Goal: Task Accomplishment & Management: Complete application form

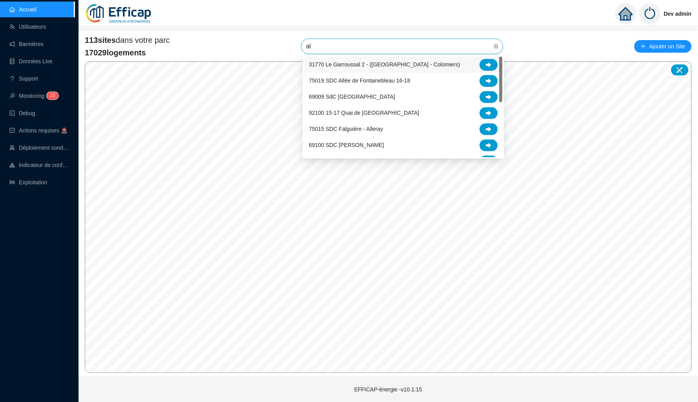
type input "alb"
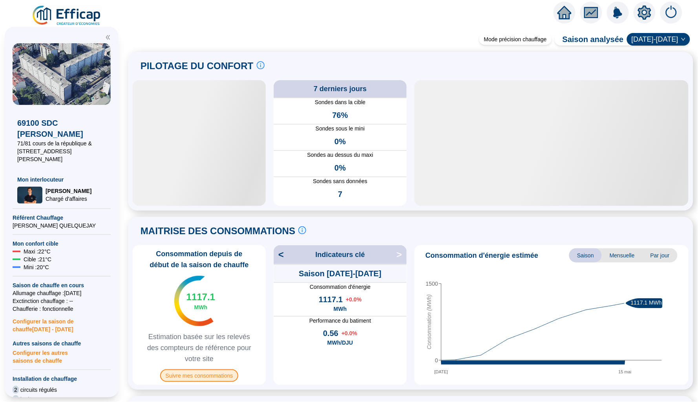
click at [211, 373] on span "Suivre mes consommations" at bounding box center [199, 375] width 79 height 13
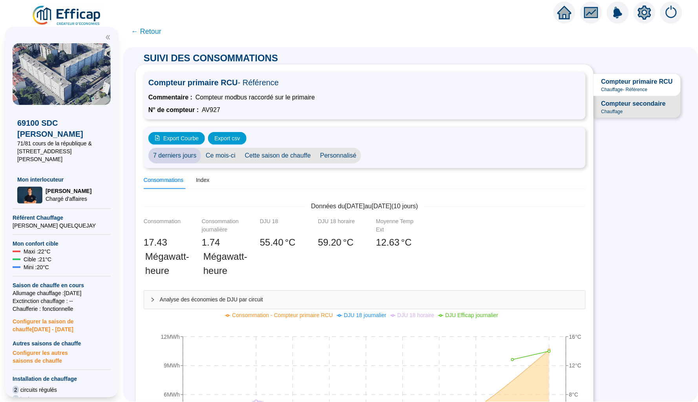
click at [642, 109] on div "Compteur secondaire Chauffage" at bounding box center [634, 107] width 64 height 16
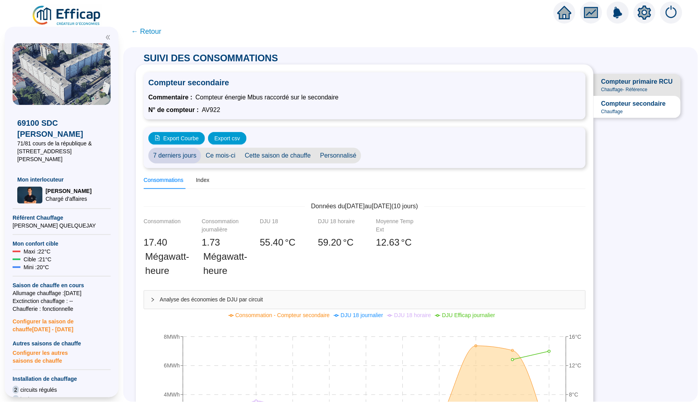
scroll to position [0, 0]
click at [638, 92] on span "Compteur primaire RCU Chauffage - Référence" at bounding box center [637, 85] width 87 height 22
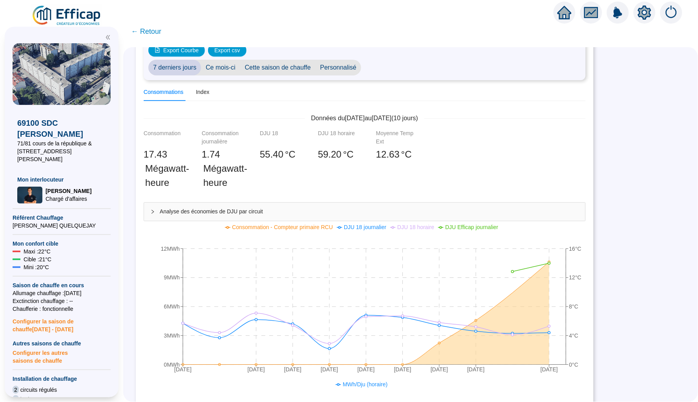
scroll to position [29, 0]
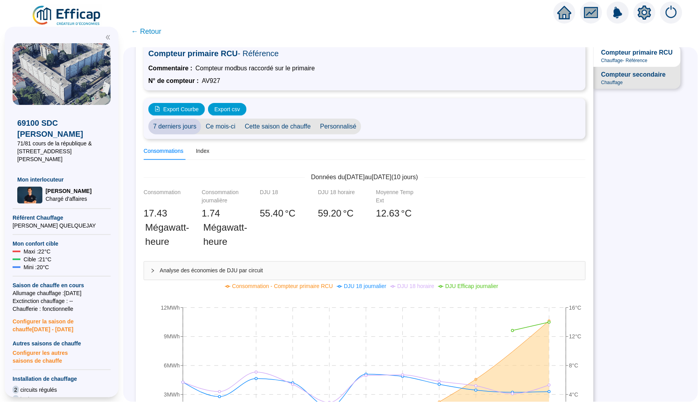
click at [626, 80] on div "Compteur secondaire Chauffage" at bounding box center [634, 78] width 64 height 16
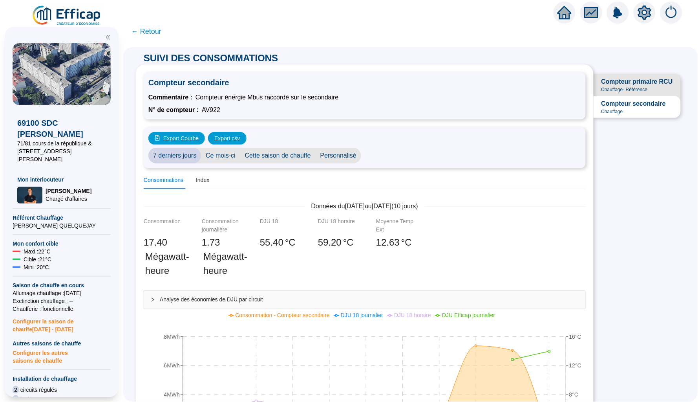
scroll to position [0, 0]
click at [614, 82] on span "Compteur primaire RCU" at bounding box center [637, 81] width 71 height 9
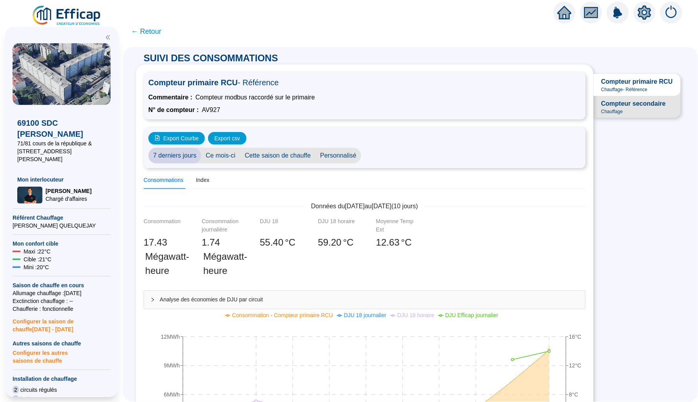
click at [644, 105] on span "Compteur secondaire" at bounding box center [634, 103] width 64 height 9
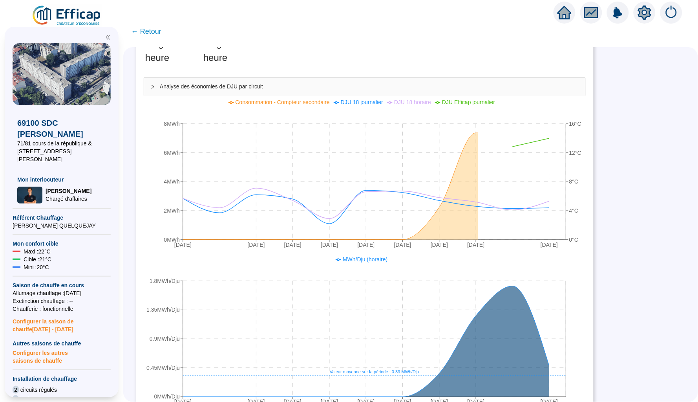
scroll to position [224, 0]
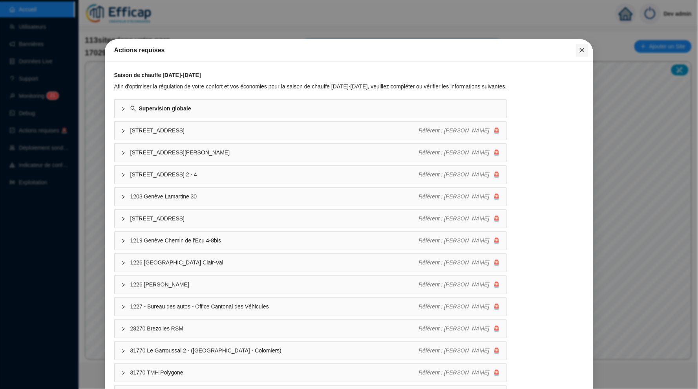
click at [580, 53] on icon "close" at bounding box center [582, 50] width 6 height 6
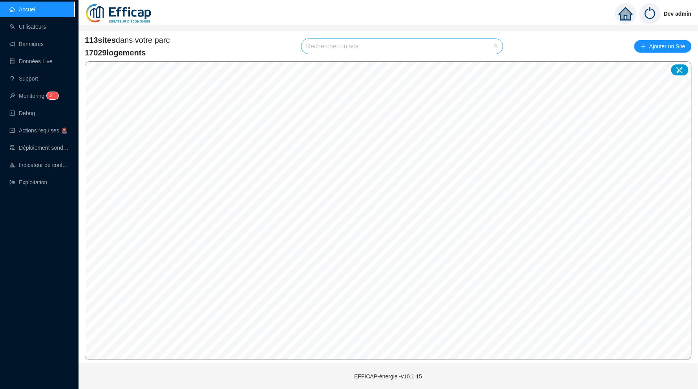
click at [368, 45] on input "search" at bounding box center [398, 46] width 185 height 15
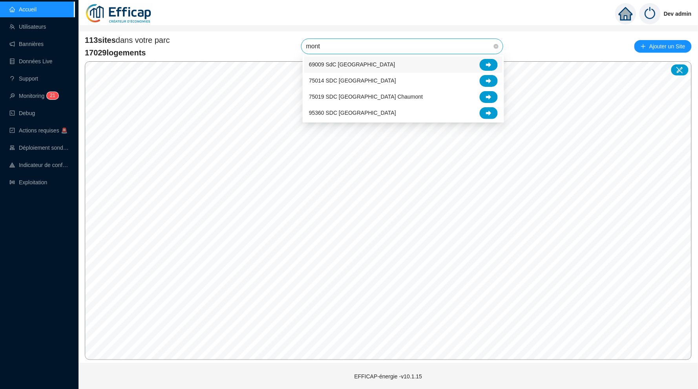
type input "monts"
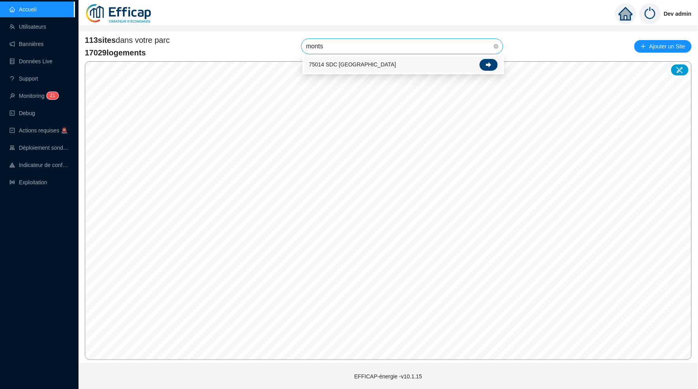
click at [489, 66] on icon at bounding box center [488, 64] width 5 height 5
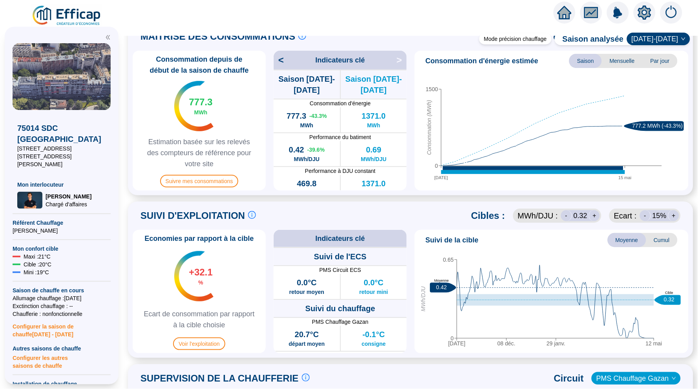
scroll to position [188, 0]
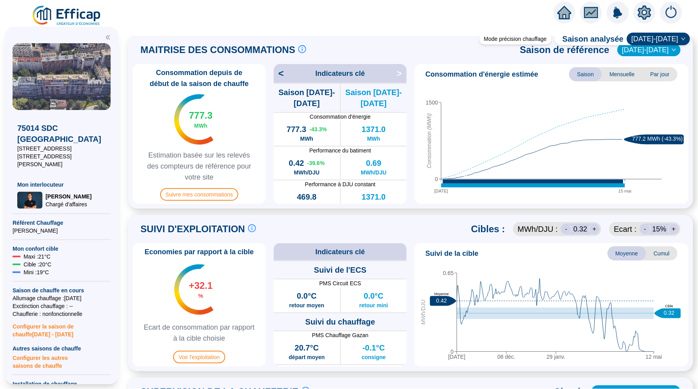
click at [664, 51] on span "[DATE]-[DATE]" at bounding box center [649, 50] width 54 height 12
click at [657, 68] on div "[DATE]-[DATE]" at bounding box center [655, 65] width 39 height 8
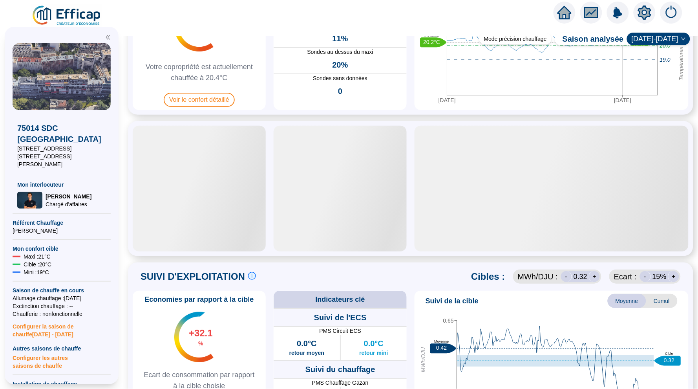
scroll to position [92, 0]
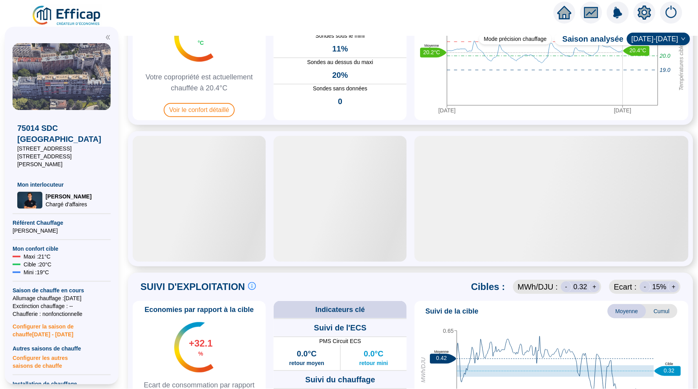
click at [676, 38] on span "[DATE]-[DATE]" at bounding box center [659, 39] width 54 height 12
click at [650, 132] on div "[DATE]-[DATE]" at bounding box center [663, 130] width 41 height 8
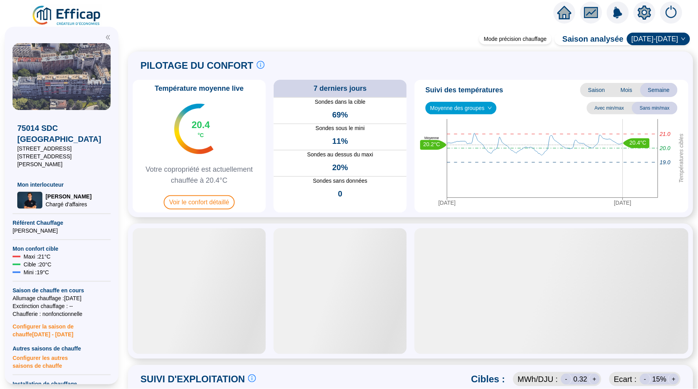
scroll to position [0, 0]
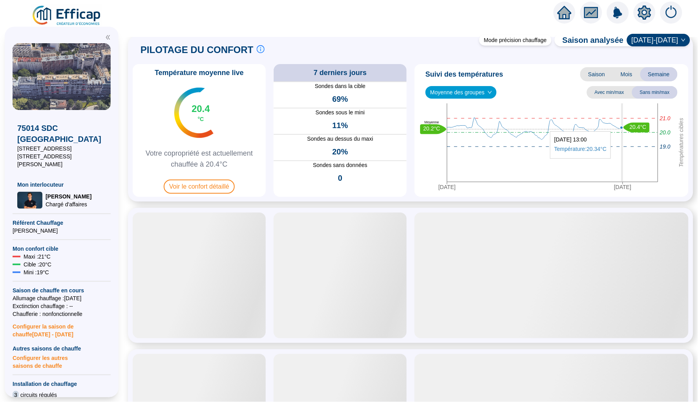
scroll to position [13, 0]
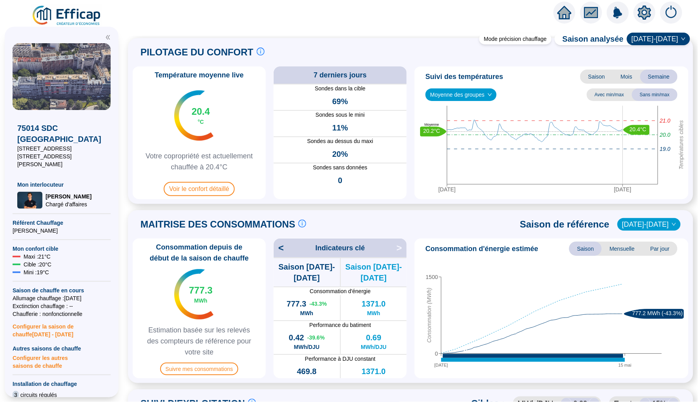
click at [649, 228] on span "[DATE]-[DATE]" at bounding box center [649, 224] width 54 height 12
click at [653, 242] on div "[DATE]-[DATE]" at bounding box center [655, 240] width 39 height 8
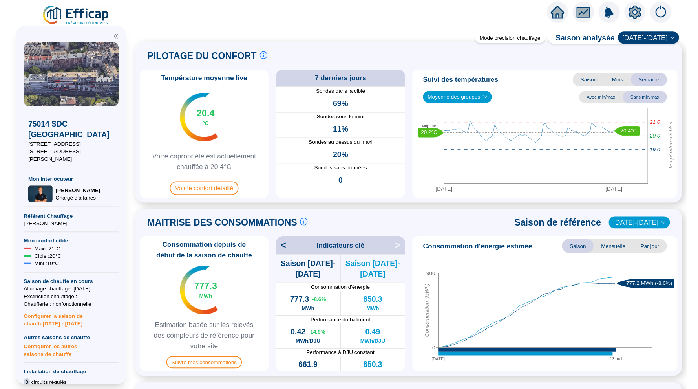
scroll to position [9, 0]
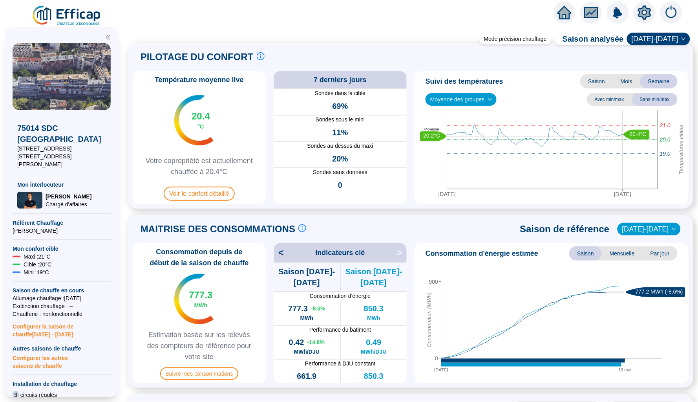
click at [596, 77] on span "Saison" at bounding box center [596, 81] width 33 height 14
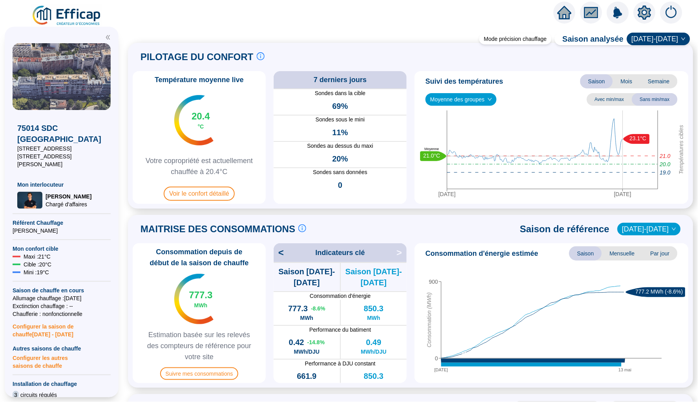
click at [672, 40] on span "[DATE]-[DATE]" at bounding box center [659, 39] width 54 height 12
click at [656, 114] on div "[DATE]-[DATE]" at bounding box center [663, 117] width 41 height 8
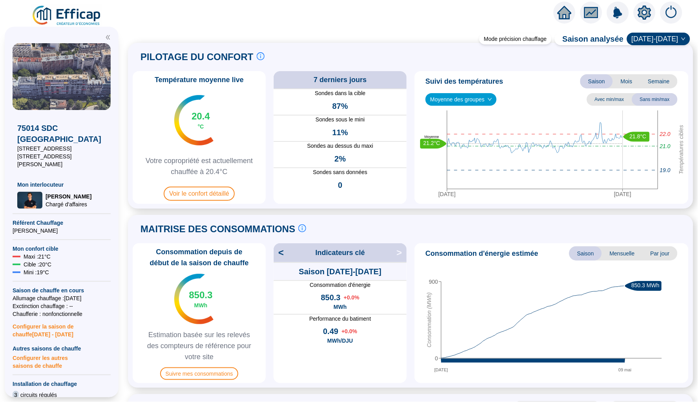
click at [674, 40] on span "[DATE]-[DATE]" at bounding box center [659, 39] width 54 height 12
click at [657, 133] on div "[DATE]-[DATE]" at bounding box center [663, 130] width 41 height 8
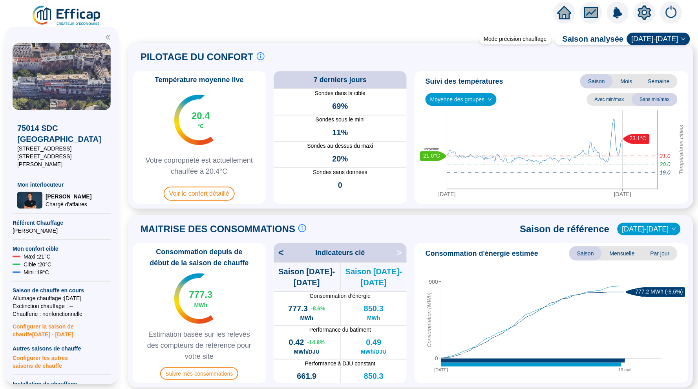
click at [556, 7] on div at bounding box center [565, 13] width 22 height 22
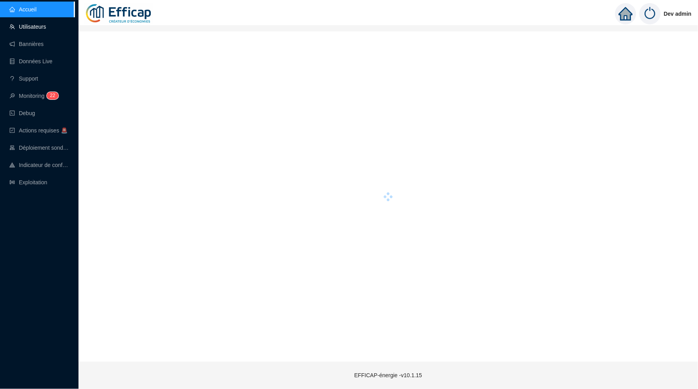
click at [46, 27] on link "Utilisateurs" at bounding box center [27, 27] width 37 height 6
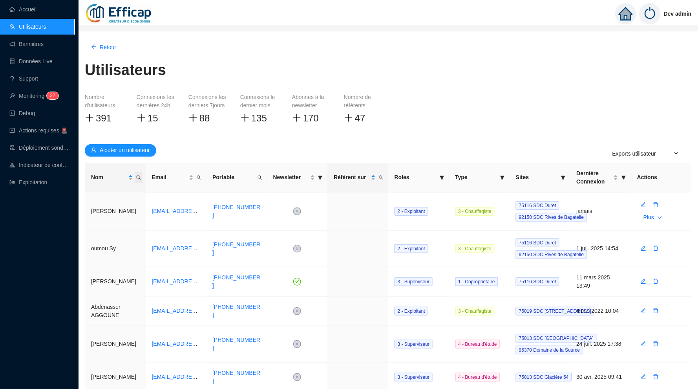
click at [142, 178] on span "Nom" at bounding box center [139, 177] width 8 height 11
type input "gris"
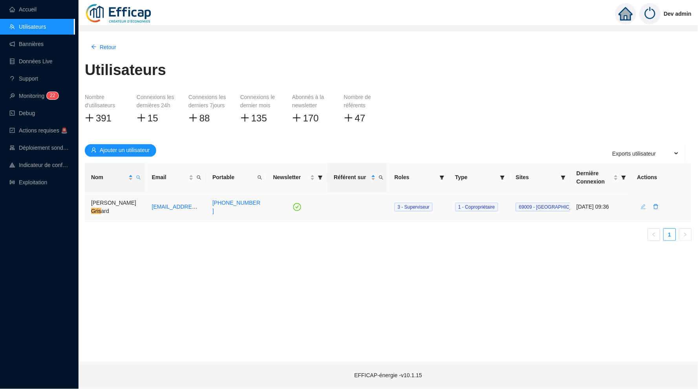
click at [646, 205] on icon "edit" at bounding box center [643, 206] width 5 height 5
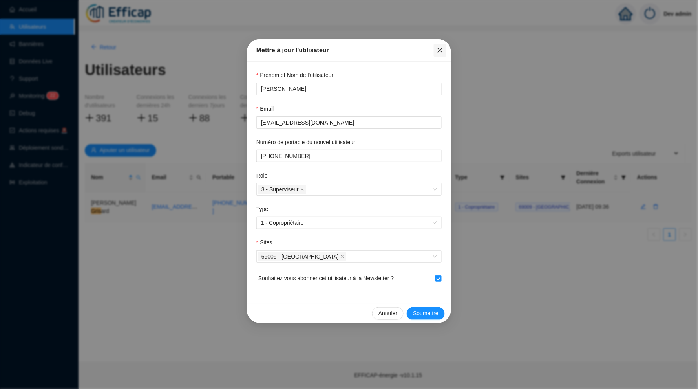
click at [441, 51] on icon "close" at bounding box center [440, 50] width 5 height 5
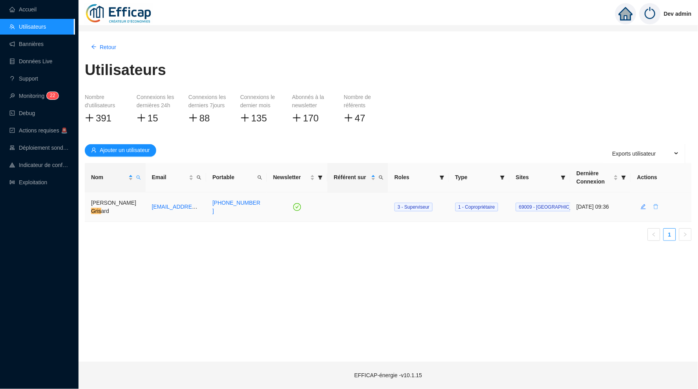
click at [655, 204] on icon "delete" at bounding box center [655, 206] width 5 height 5
click at [681, 185] on span "Oui" at bounding box center [676, 185] width 9 height 8
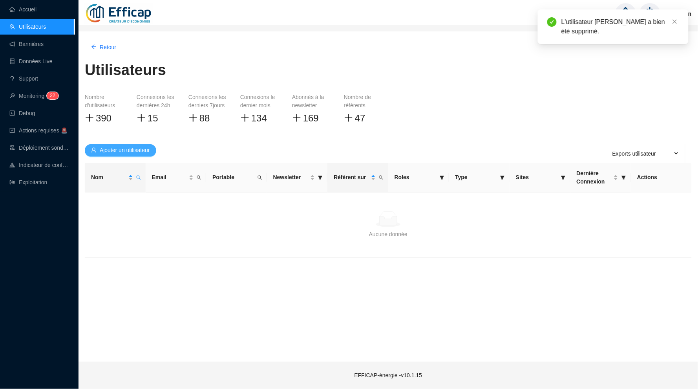
click at [123, 155] on button "Ajouter un utilisateur" at bounding box center [120, 150] width 71 height 13
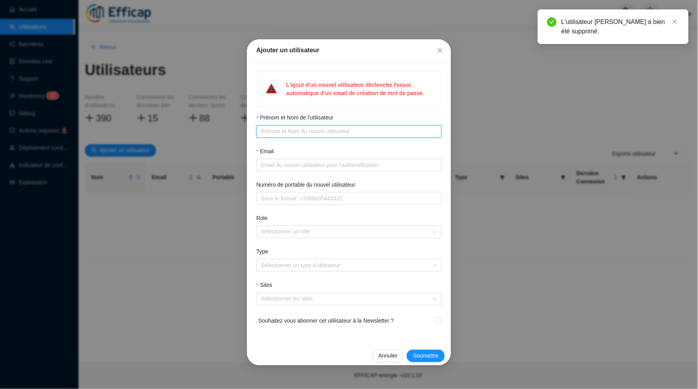
drag, startPoint x: 368, startPoint y: 135, endPoint x: 304, endPoint y: 130, distance: 63.8
click at [304, 130] on input "Prénom et Nom de l'utilisateur" at bounding box center [348, 131] width 174 height 8
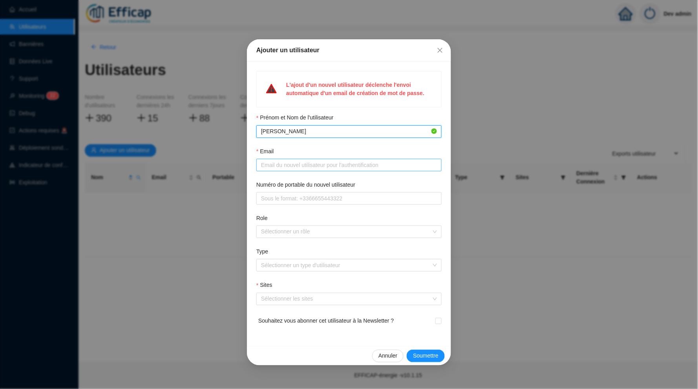
type input "[PERSON_NAME]"
paste input "[EMAIL_ADDRESS][DOMAIN_NAME]"
type input "[EMAIL_ADDRESS][DOMAIN_NAME]"
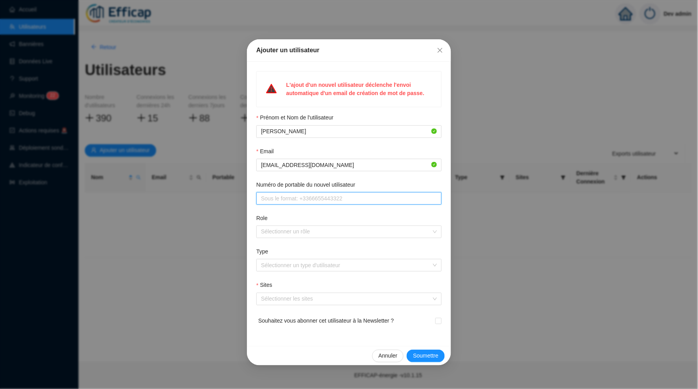
type input "/"
click at [319, 227] on div at bounding box center [345, 231] width 174 height 11
type input "[PHONE_NUMBER]"
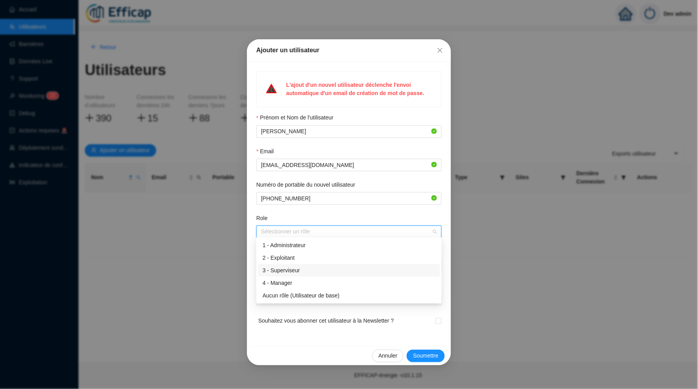
click at [309, 270] on div "3 - Superviseur" at bounding box center [349, 270] width 173 height 8
click at [252, 272] on div "L'ajout d'un nouvel utilisateur déclenche l'envoi automatique d'un email de cré…" at bounding box center [349, 204] width 204 height 284
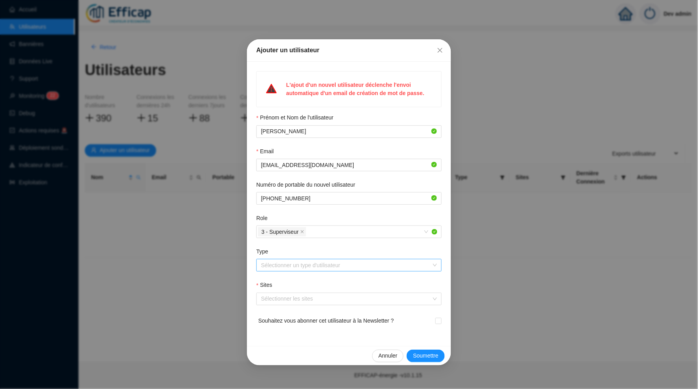
click at [282, 263] on input "Type" at bounding box center [345, 265] width 169 height 12
click at [305, 279] on div "1 - Copropriétaire" at bounding box center [349, 278] width 173 height 8
click at [317, 281] on div "Sites" at bounding box center [348, 287] width 185 height 12
click at [310, 294] on div at bounding box center [345, 298] width 174 height 11
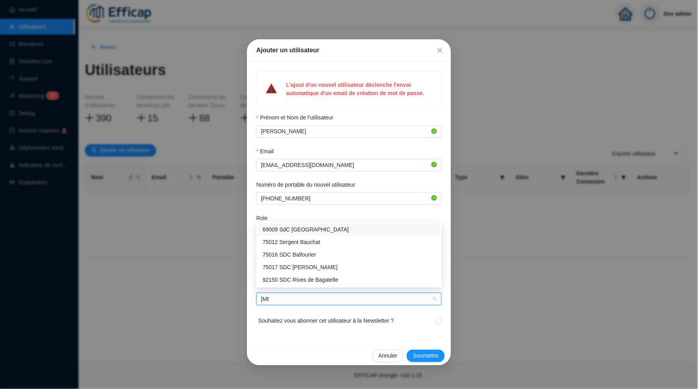
type input "balm"
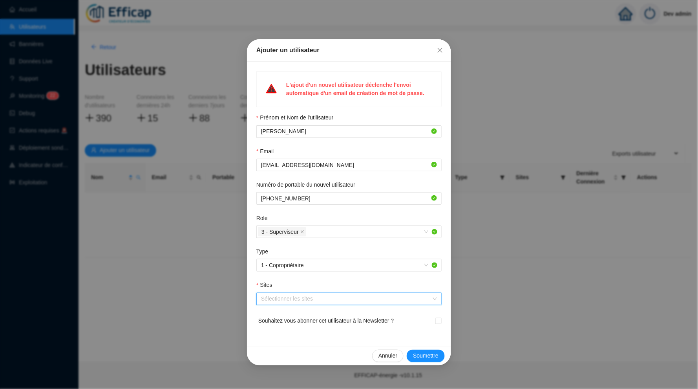
drag, startPoint x: 275, startPoint y: 295, endPoint x: 247, endPoint y: 295, distance: 27.9
click at [247, 295] on div "L'ajout d'un nouvel utilisateur déclenche l'envoi automatique d'un email de cré…" at bounding box center [349, 204] width 204 height 284
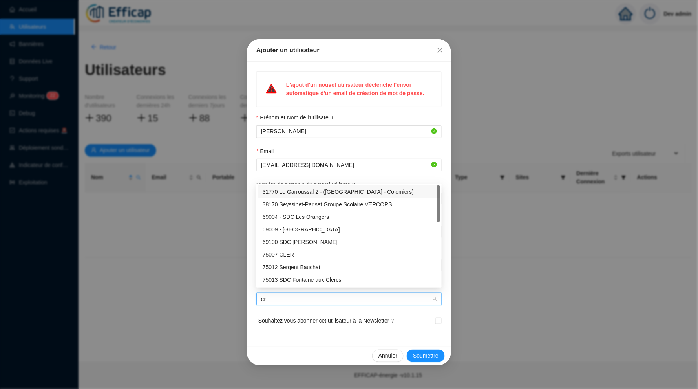
type input "era"
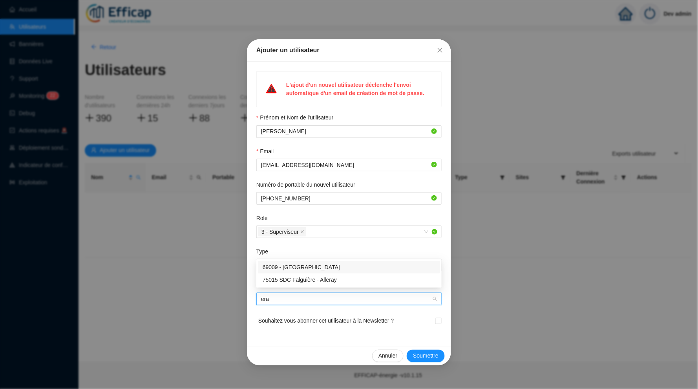
click at [326, 267] on div "69009 - [GEOGRAPHIC_DATA]" at bounding box center [349, 267] width 173 height 8
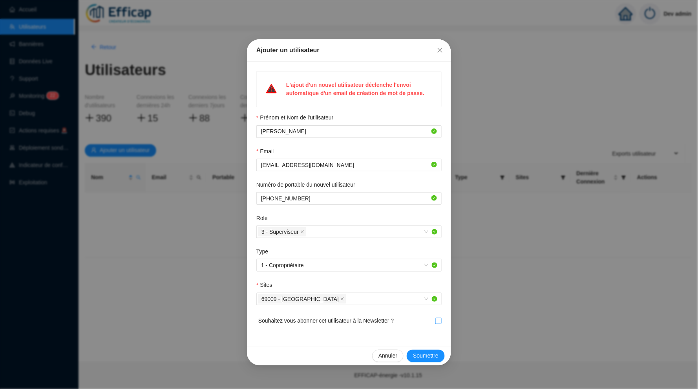
click at [440, 318] on input "checkbox" at bounding box center [437, 320] width 5 height 5
checkbox input "true"
click at [426, 353] on span "Soumettre" at bounding box center [426, 355] width 26 height 8
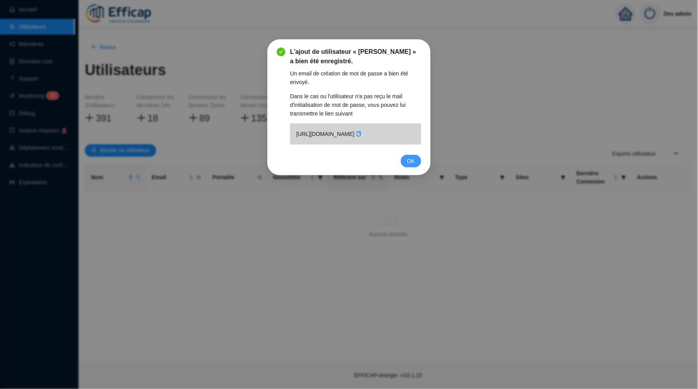
click at [406, 167] on button "OK" at bounding box center [411, 161] width 20 height 13
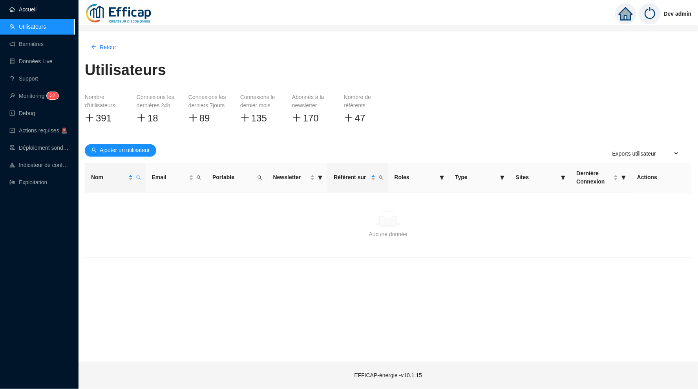
click at [37, 13] on link "Accueil" at bounding box center [22, 9] width 27 height 6
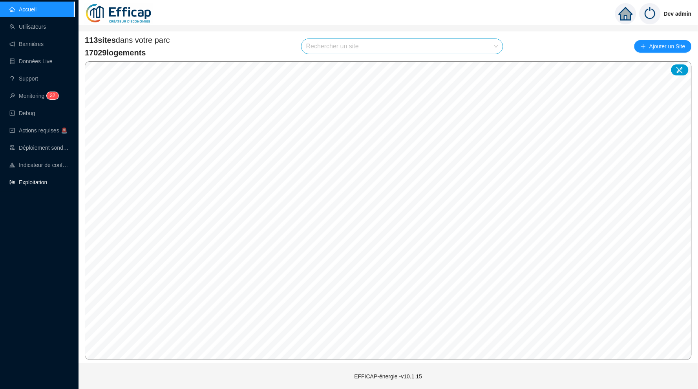
click at [47, 182] on link "Exploitation" at bounding box center [28, 182] width 38 height 6
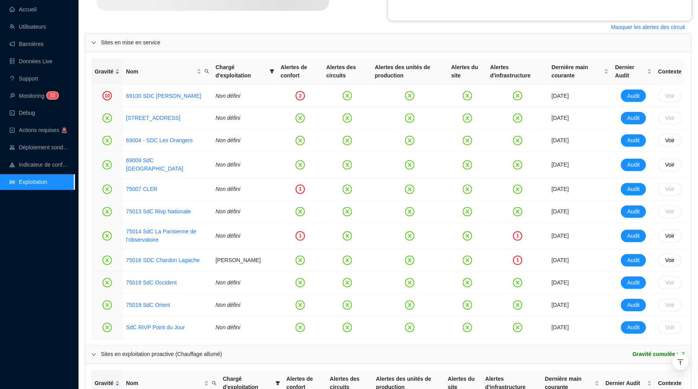
scroll to position [307, 0]
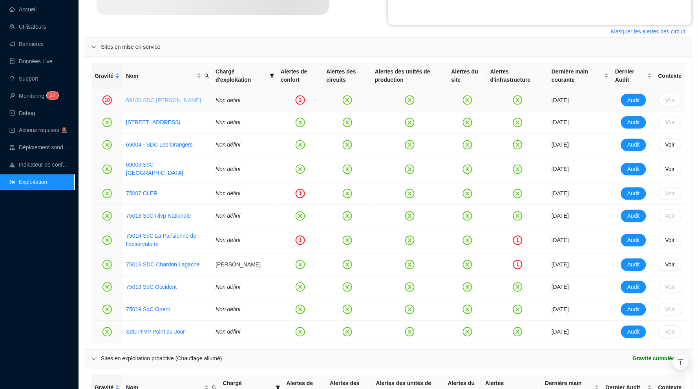
click at [158, 101] on link "69100 SDC [PERSON_NAME]" at bounding box center [163, 100] width 75 height 6
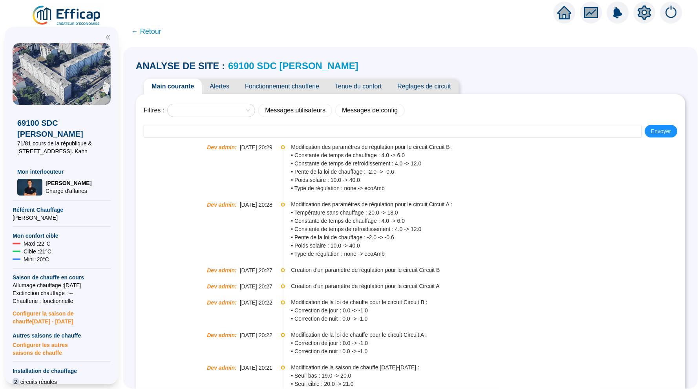
click at [361, 89] on span "Tenue du confort" at bounding box center [358, 87] width 62 height 16
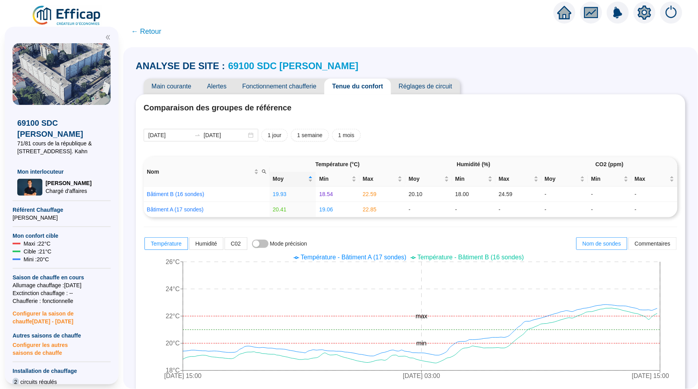
click at [322, 85] on span "Fonctionnement chaufferie" at bounding box center [279, 87] width 90 height 16
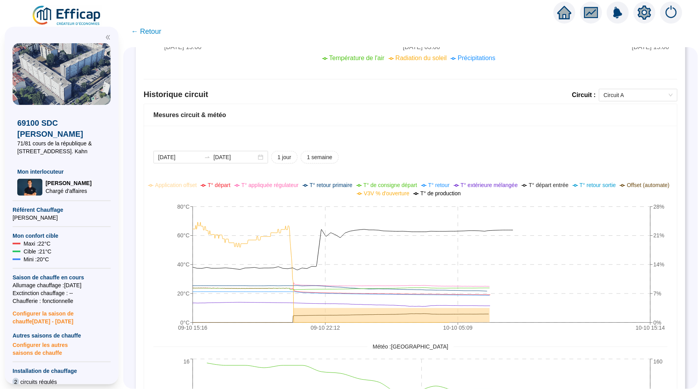
scroll to position [499, 0]
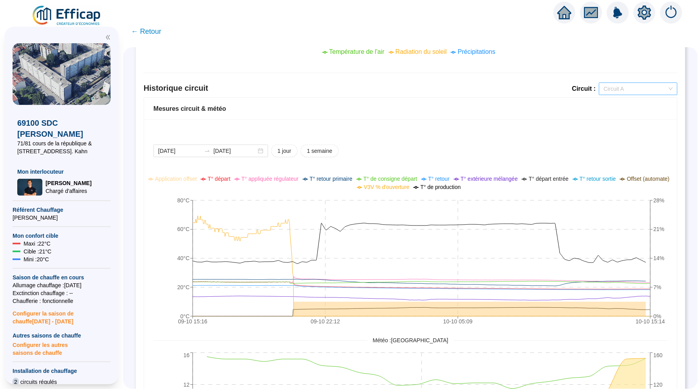
click at [627, 88] on span "Circuit A" at bounding box center [638, 89] width 69 height 12
click at [622, 113] on div "Circuit B" at bounding box center [639, 115] width 66 height 8
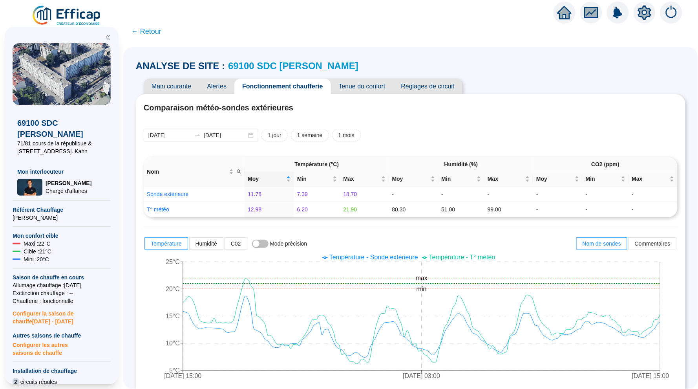
scroll to position [0, 0]
click at [436, 87] on span "Réglages de circuit" at bounding box center [427, 87] width 69 height 16
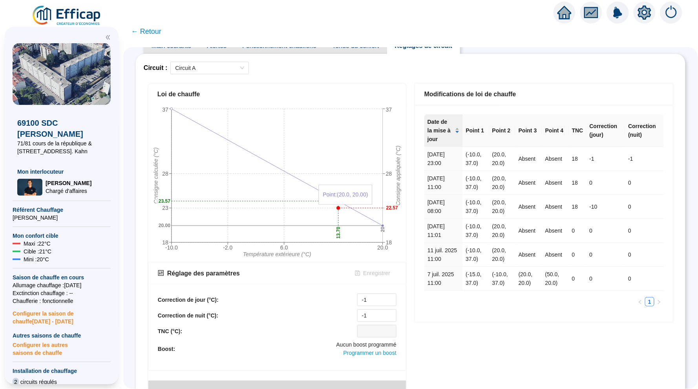
scroll to position [57, 0]
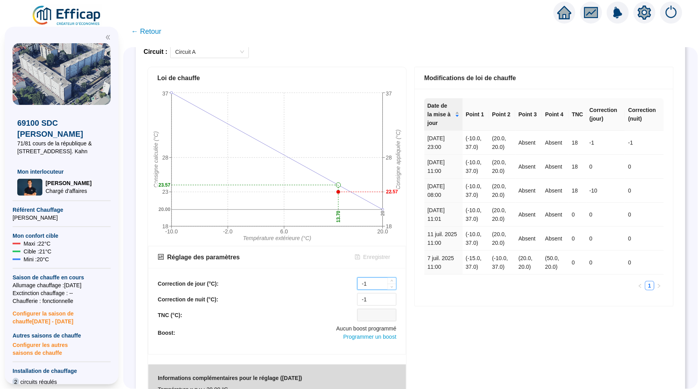
click at [373, 284] on input "-1" at bounding box center [377, 284] width 38 height 12
type input "-2"
click at [374, 303] on input "-1" at bounding box center [377, 299] width 38 height 12
type input "-2"
click at [372, 257] on span "Enregistrer" at bounding box center [377, 257] width 27 height 8
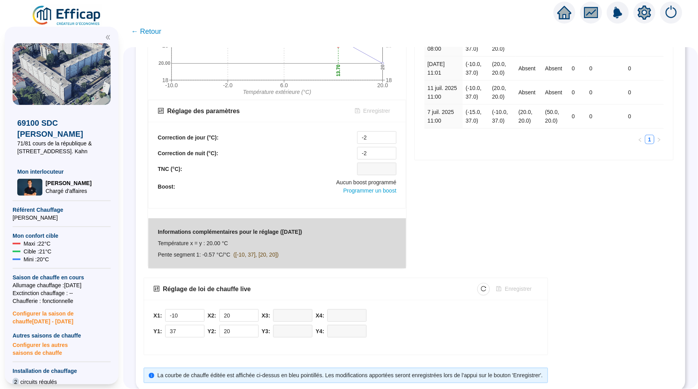
scroll to position [203, 0]
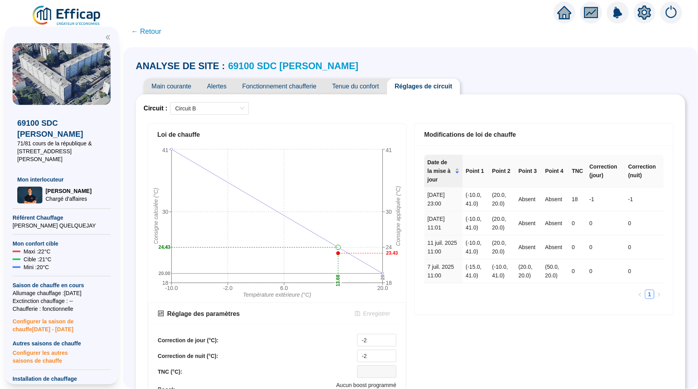
click at [244, 69] on link "69100 SDC [PERSON_NAME]" at bounding box center [293, 65] width 130 height 11
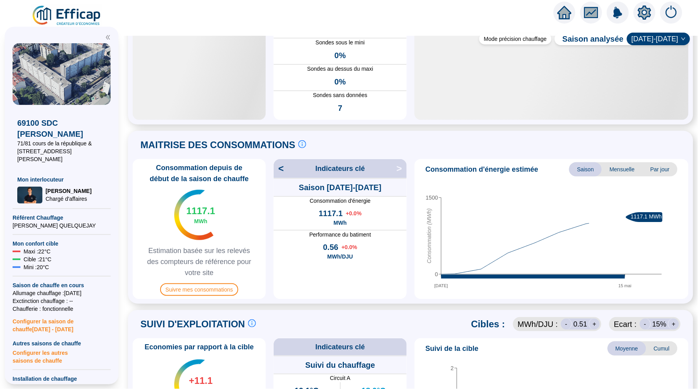
scroll to position [89, 0]
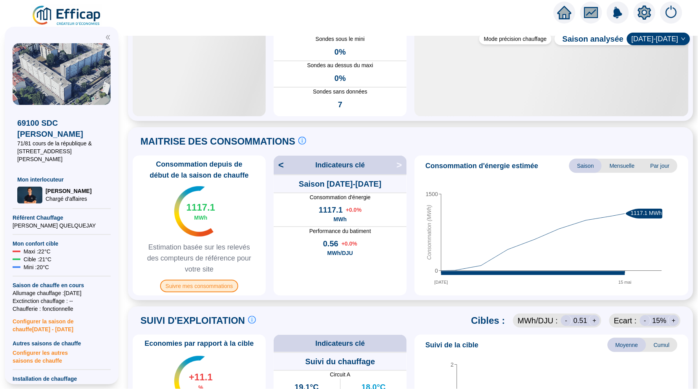
click at [219, 282] on span "Suivre mes consommations" at bounding box center [199, 286] width 79 height 13
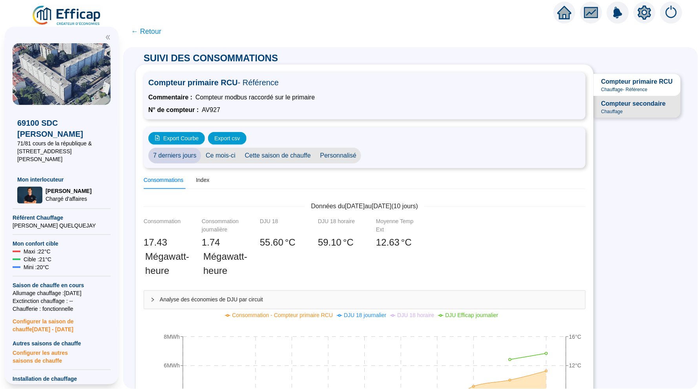
click at [623, 104] on span "Compteur secondaire" at bounding box center [634, 103] width 64 height 9
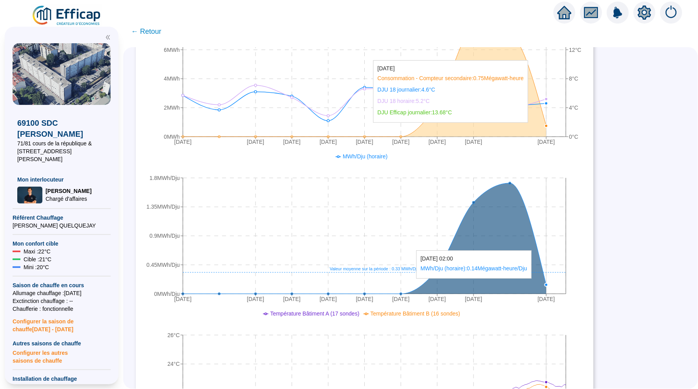
scroll to position [325, 0]
